Goal: Information Seeking & Learning: Learn about a topic

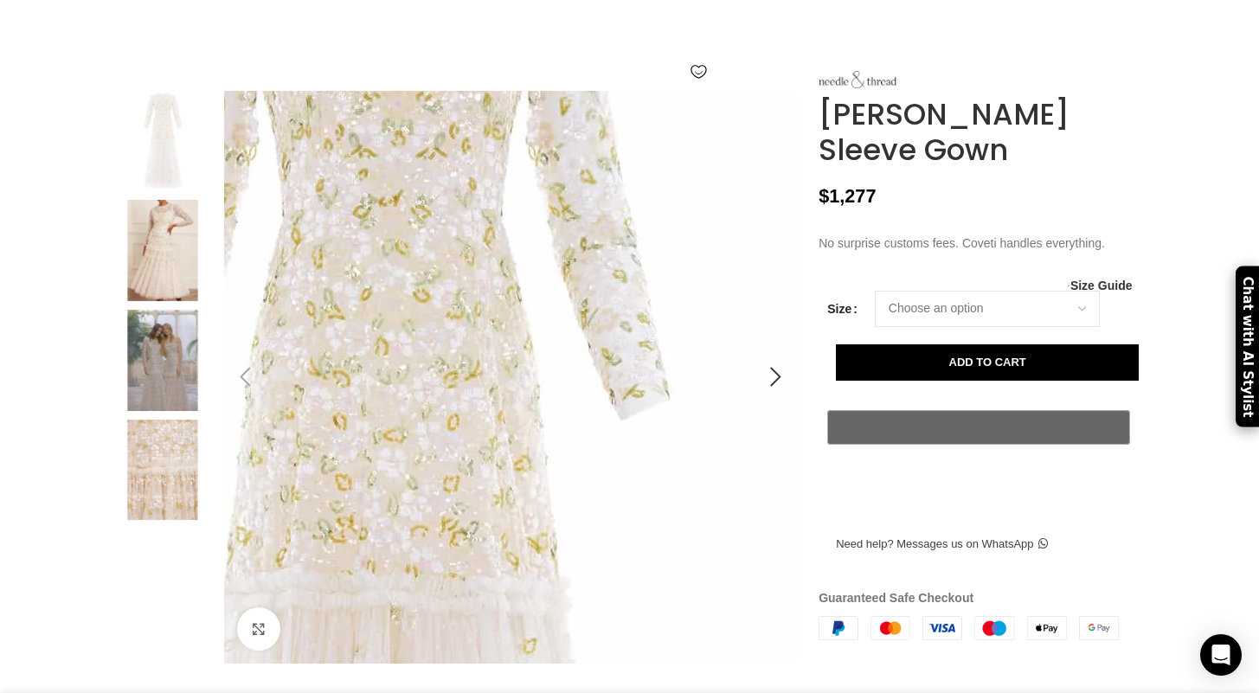
scroll to position [0, 182]
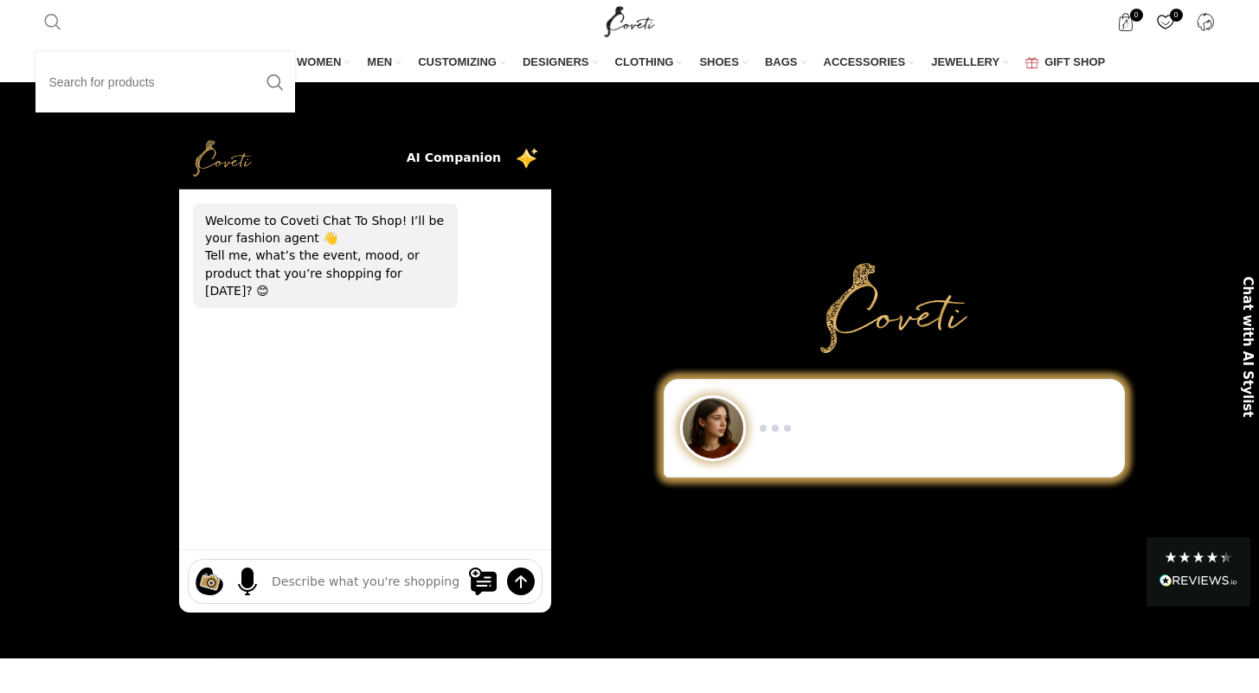
click at [56, 27] on span "Search" at bounding box center [52, 21] width 17 height 17
click at [79, 68] on input "Search" at bounding box center [165, 82] width 260 height 61
type input "needle and thread"
click at [255, 52] on button "Search" at bounding box center [275, 82] width 40 height 61
click at [42, 22] on link "Search" at bounding box center [52, 21] width 35 height 35
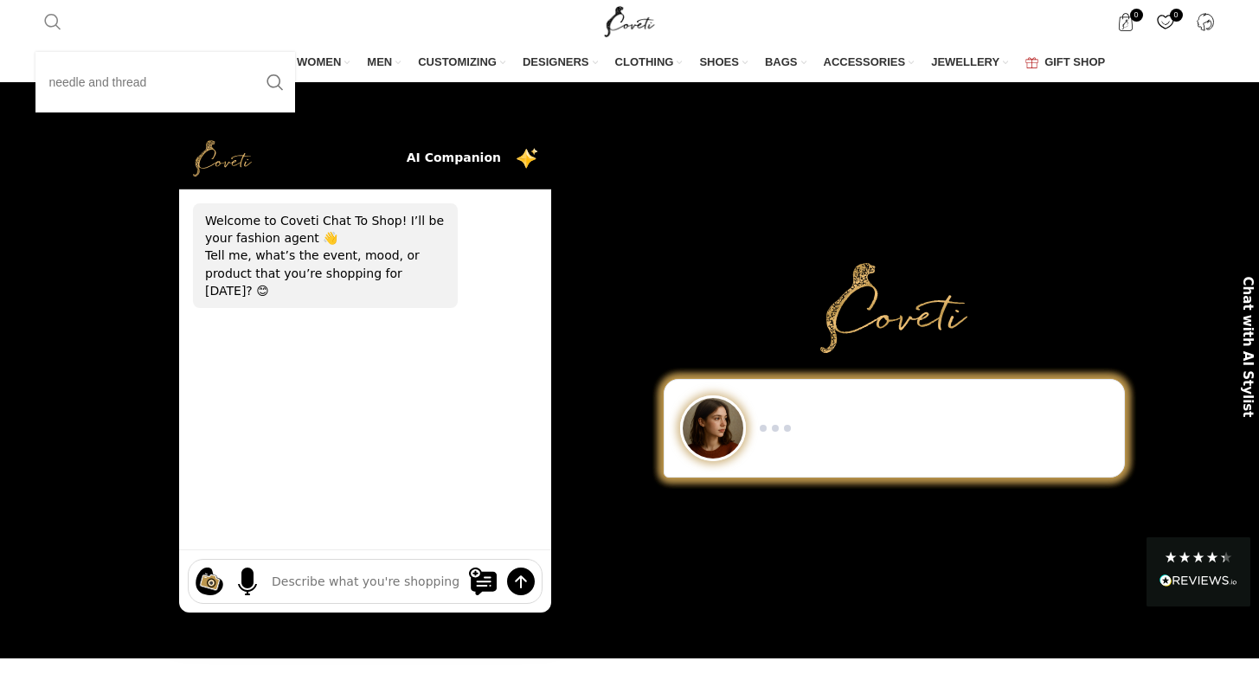
click at [74, 88] on input "needle and thread" at bounding box center [165, 82] width 260 height 61
click at [273, 82] on button "Search" at bounding box center [275, 82] width 40 height 61
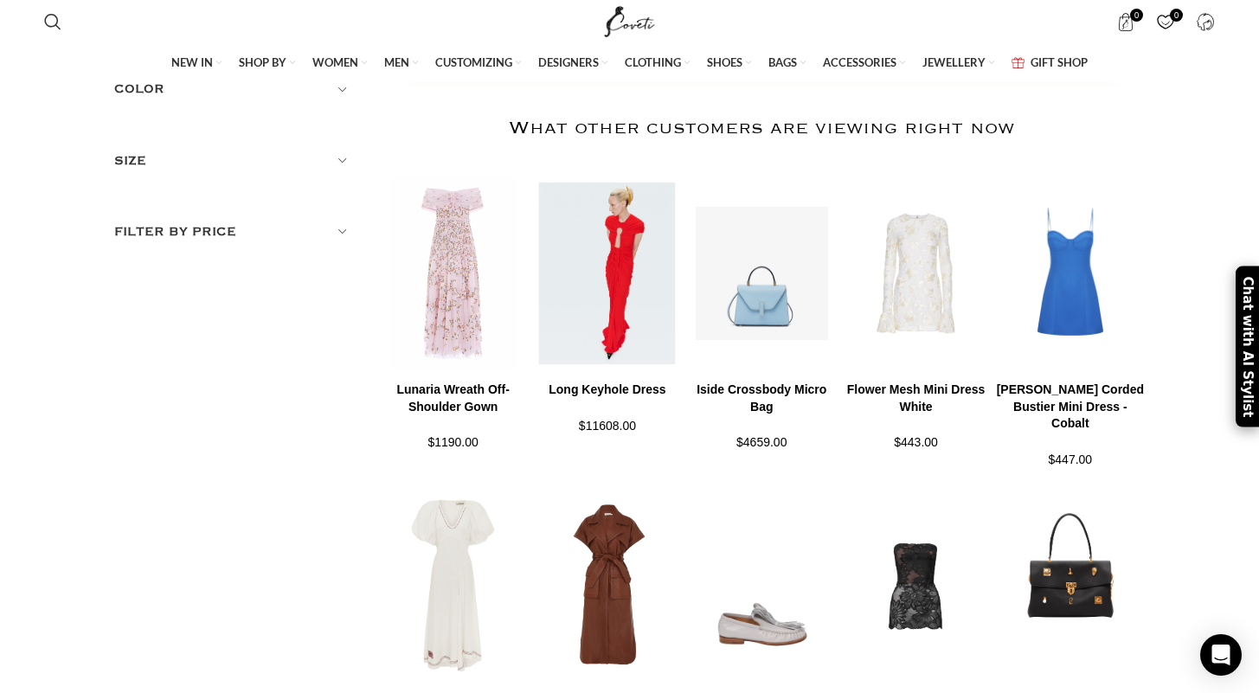
scroll to position [241, 0]
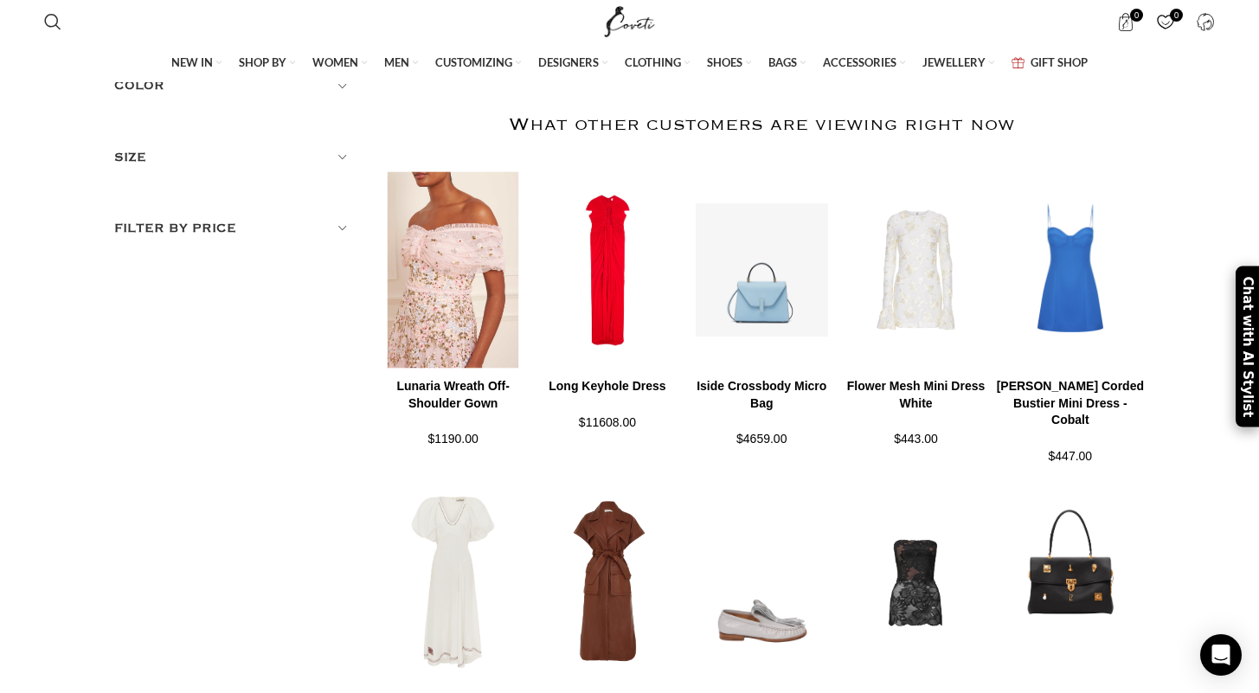
click at [450, 343] on img at bounding box center [453, 270] width 154 height 214
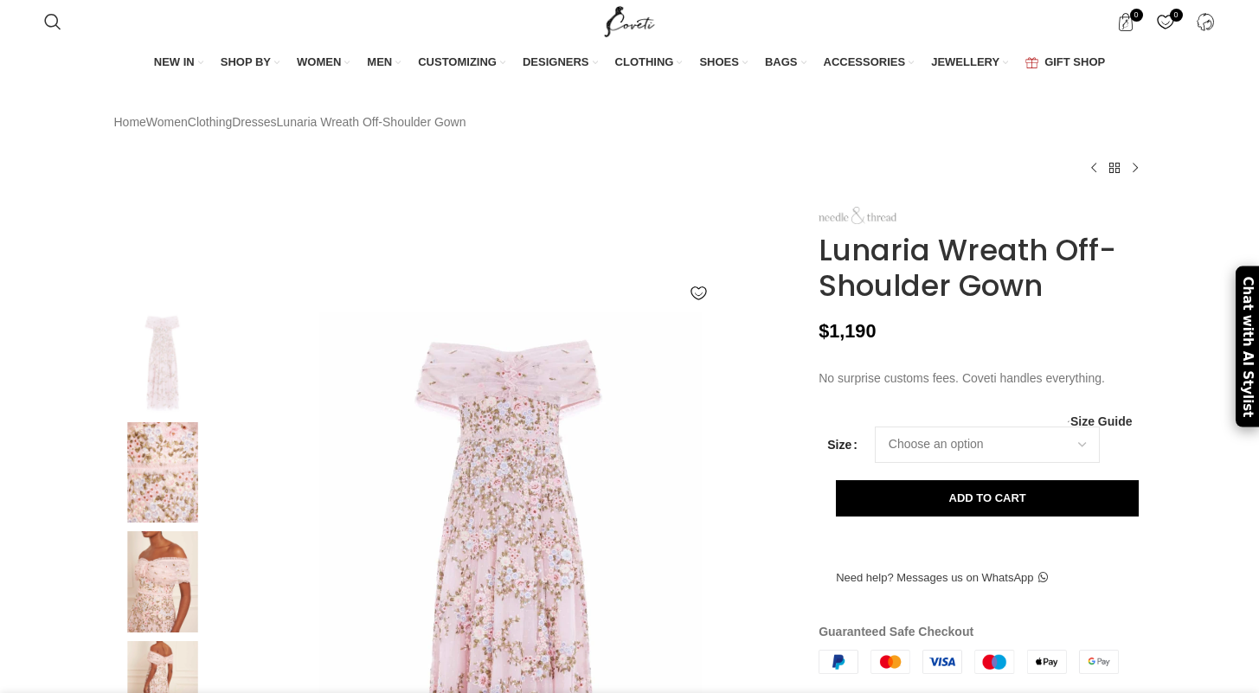
click at [877, 224] on img at bounding box center [857, 215] width 78 height 17
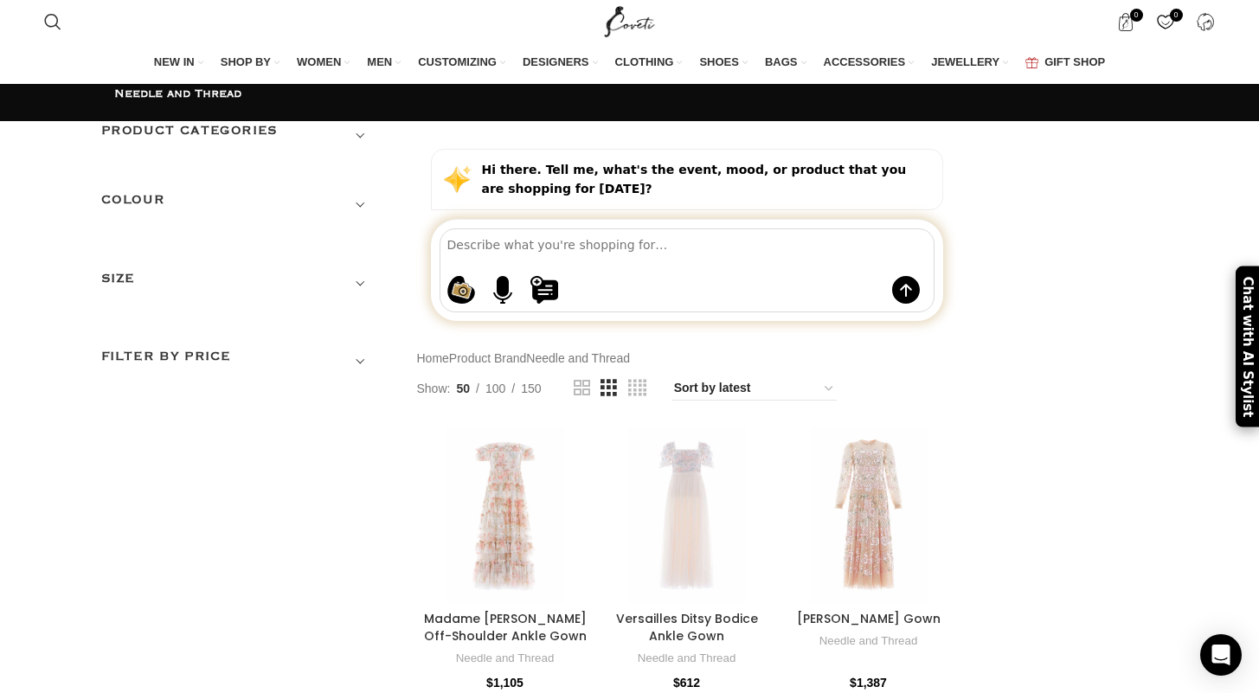
click at [362, 220] on h3 "COLOUR" at bounding box center [239, 204] width 277 height 29
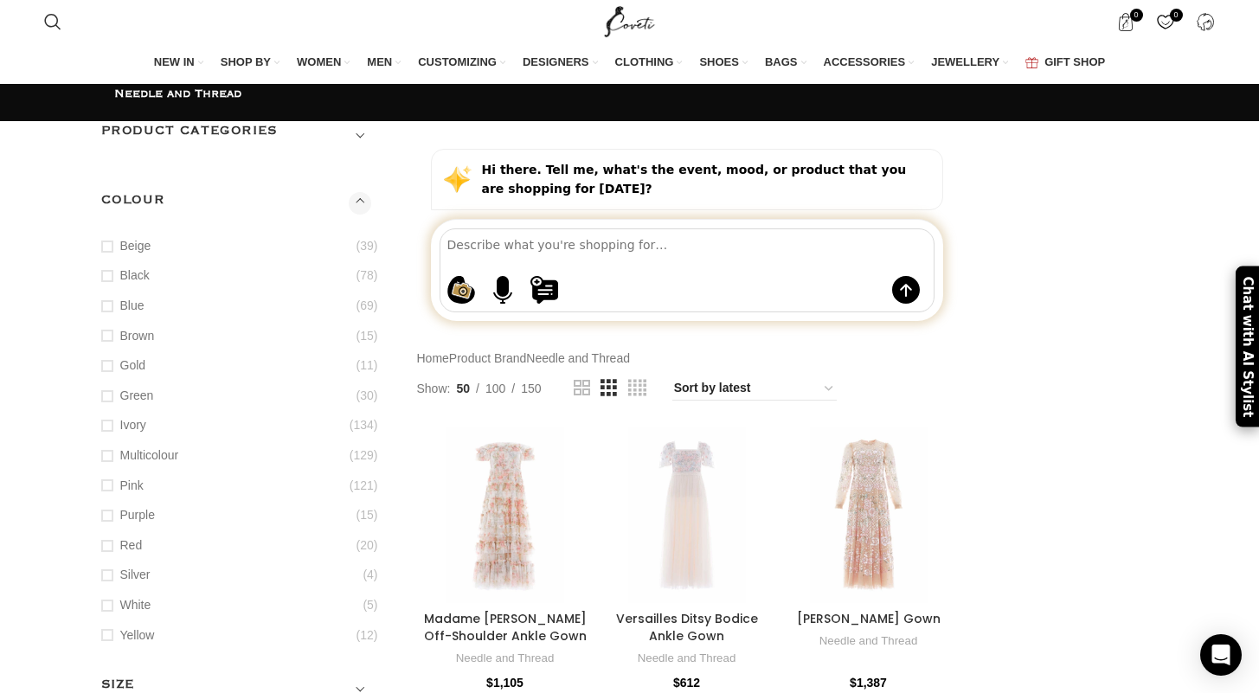
click at [362, 219] on h3 "COLOUR" at bounding box center [239, 204] width 277 height 29
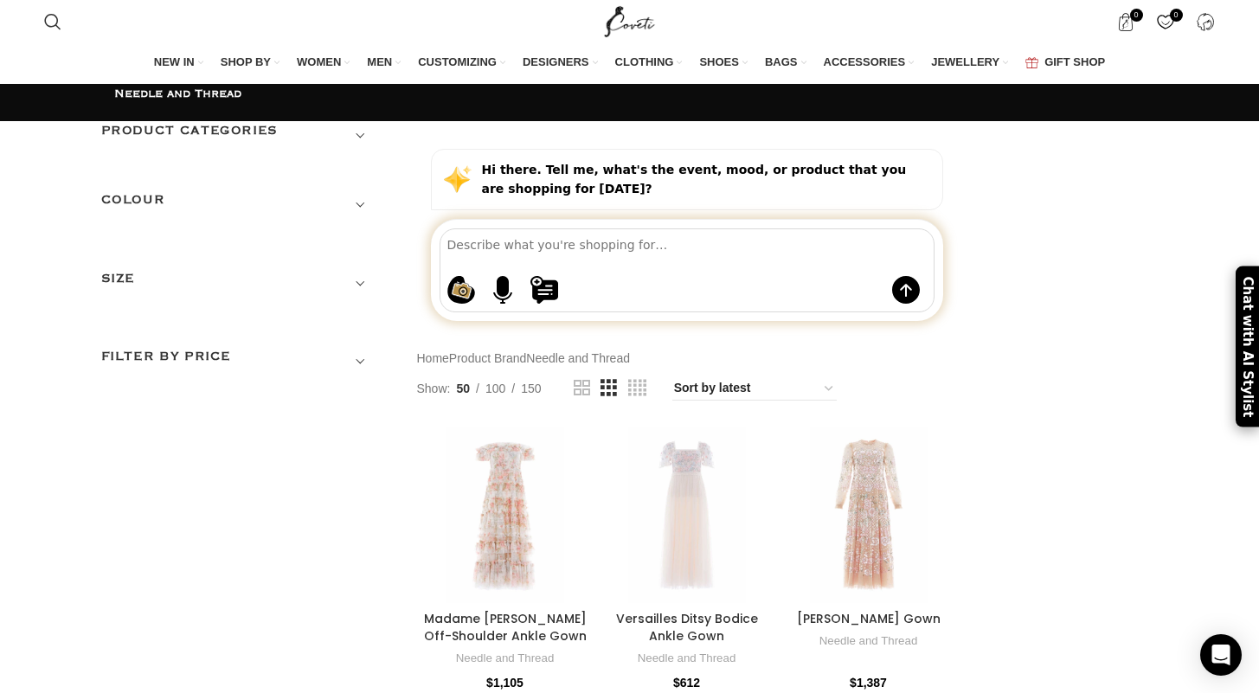
click at [369, 151] on h3 "Product categories" at bounding box center [239, 135] width 277 height 29
click at [148, 221] on link "Women" at bounding box center [228, 205] width 255 height 31
